Goal: Task Accomplishment & Management: Use online tool/utility

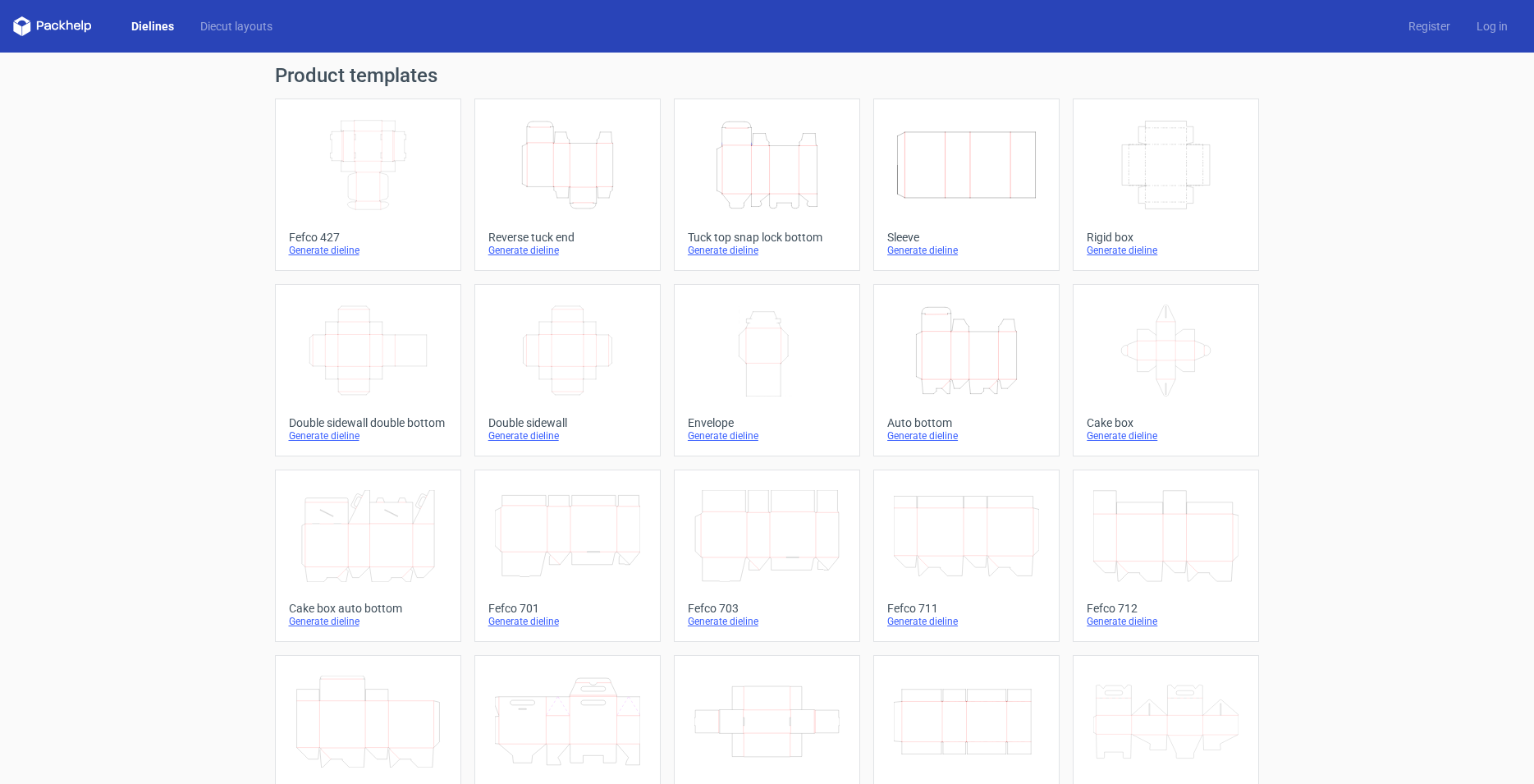
click at [551, 349] on icon "Width Depth Height" at bounding box center [567, 351] width 145 height 92
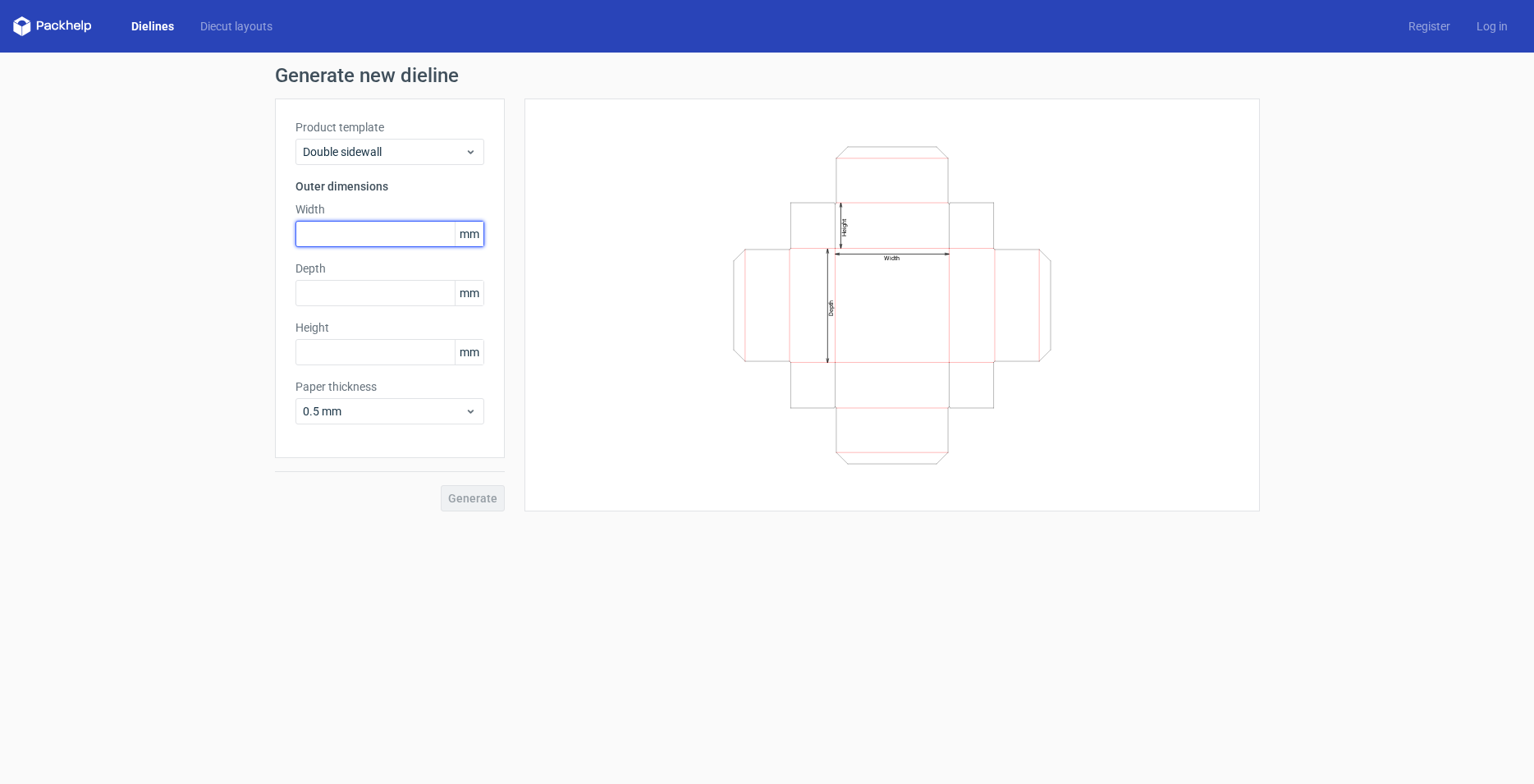
click at [351, 238] on input "text" at bounding box center [390, 234] width 188 height 26
type input "160"
type input "90"
type input "34"
click at [481, 493] on span "Generate" at bounding box center [472, 498] width 49 height 11
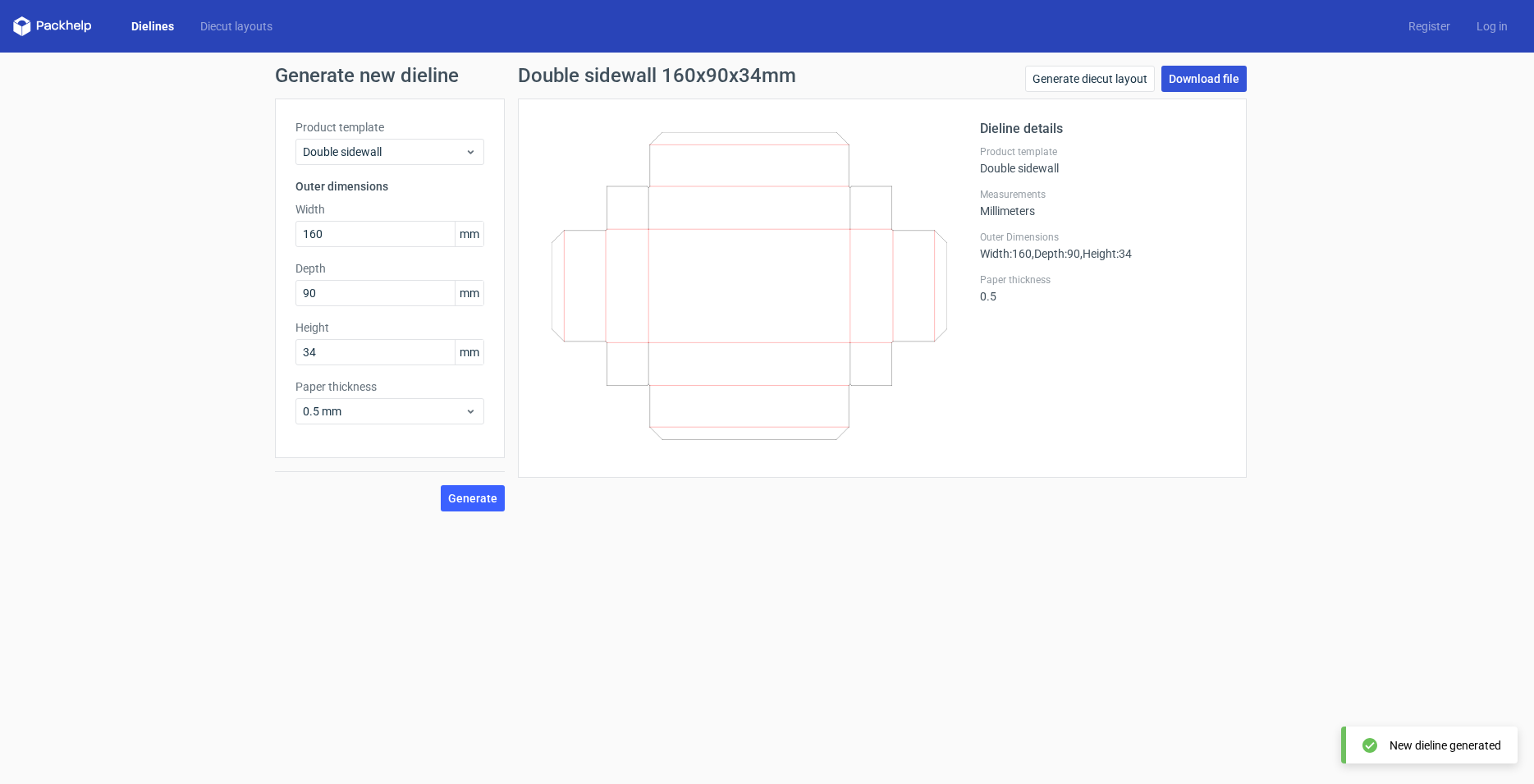
click at [1202, 78] on link "Download file" at bounding box center [1204, 78] width 85 height 26
